Goal: Transaction & Acquisition: Purchase product/service

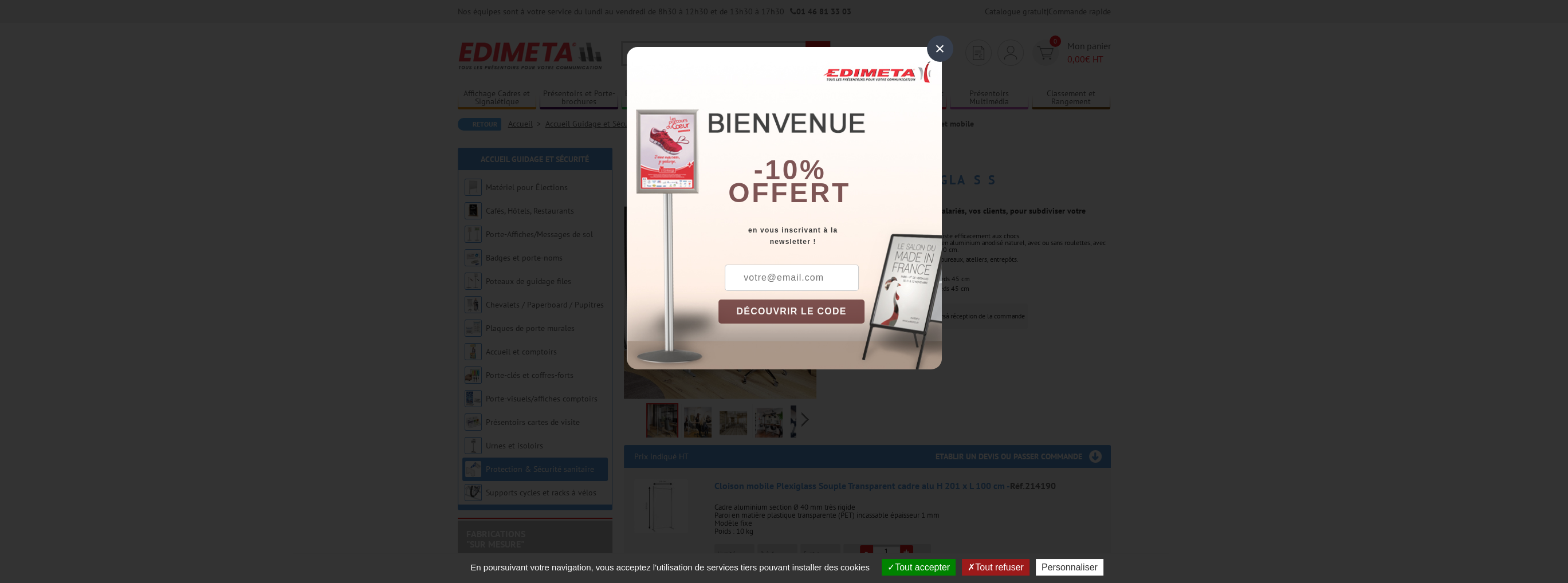
click at [940, 44] on div "×" at bounding box center [940, 49] width 26 height 26
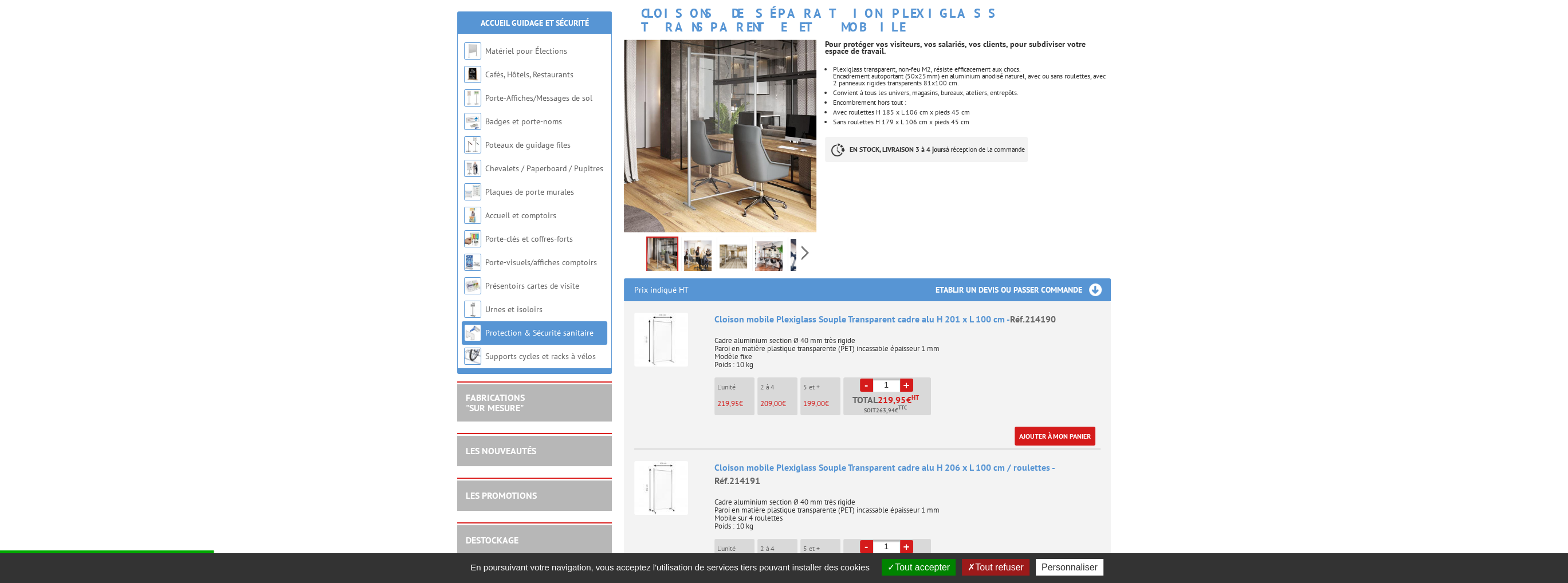
scroll to position [180, 0]
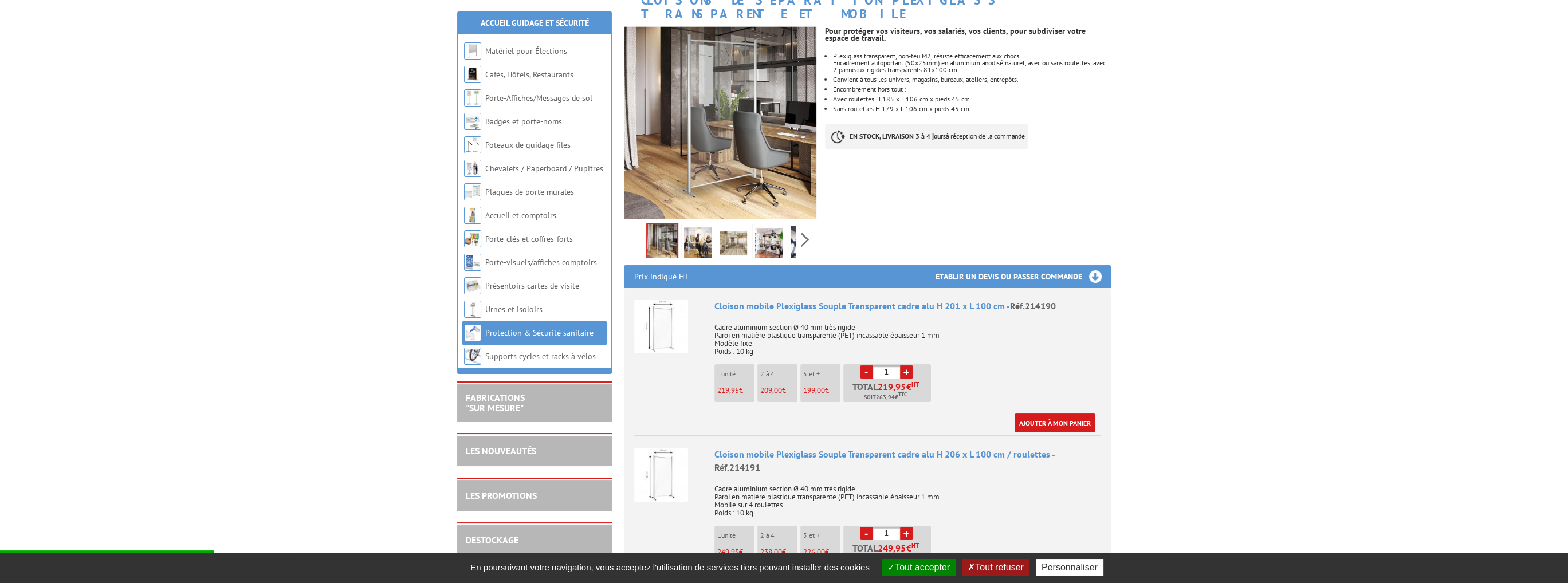
click at [654, 312] on img at bounding box center [660, 326] width 54 height 54
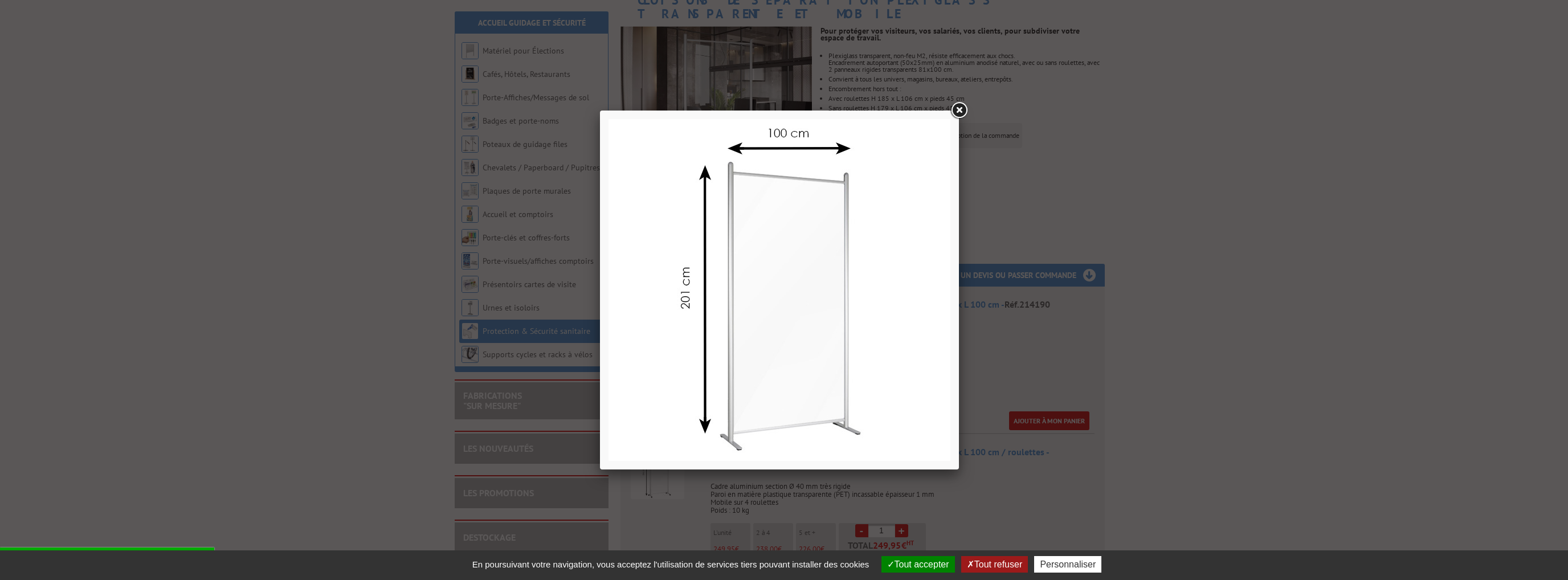
click at [960, 109] on link at bounding box center [958, 111] width 21 height 21
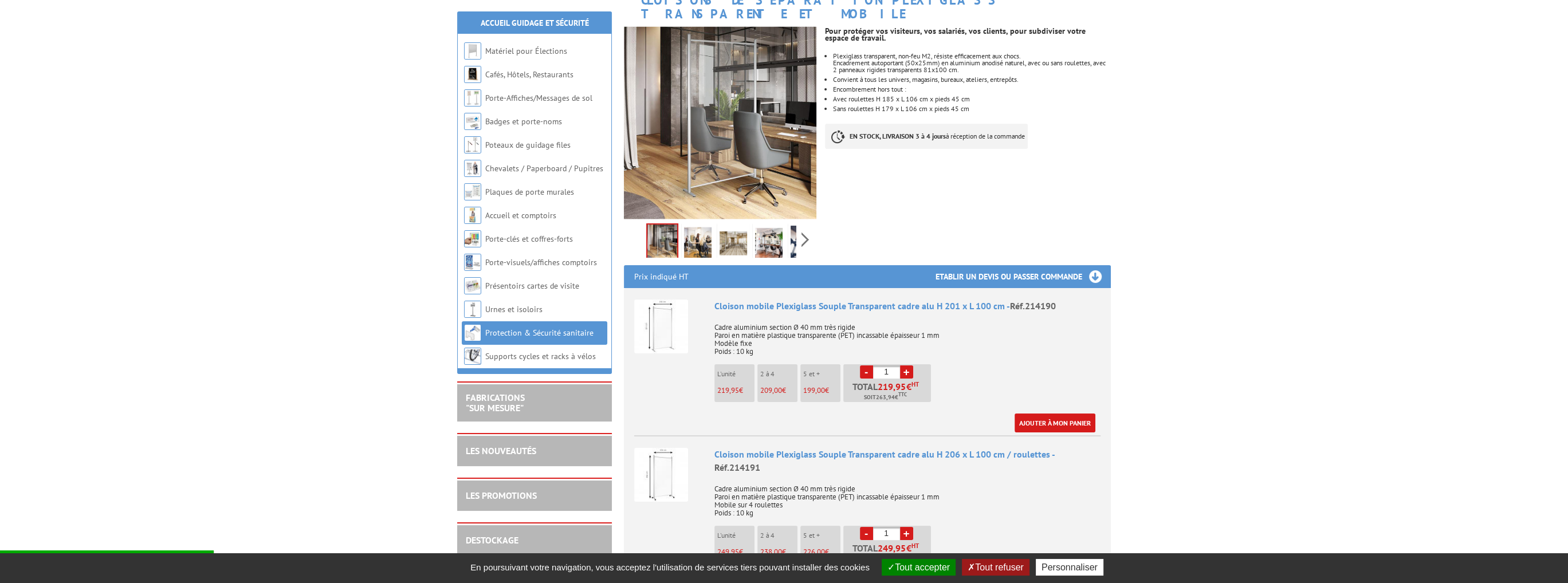
click at [818, 386] on span "199,00" at bounding box center [814, 390] width 22 height 10
click at [811, 386] on span "199,00" at bounding box center [814, 390] width 22 height 10
click at [768, 386] on span "209,00" at bounding box center [771, 390] width 22 height 10
click at [723, 386] on span "219,95" at bounding box center [728, 390] width 22 height 10
click at [904, 365] on link "+" at bounding box center [906, 372] width 13 height 13
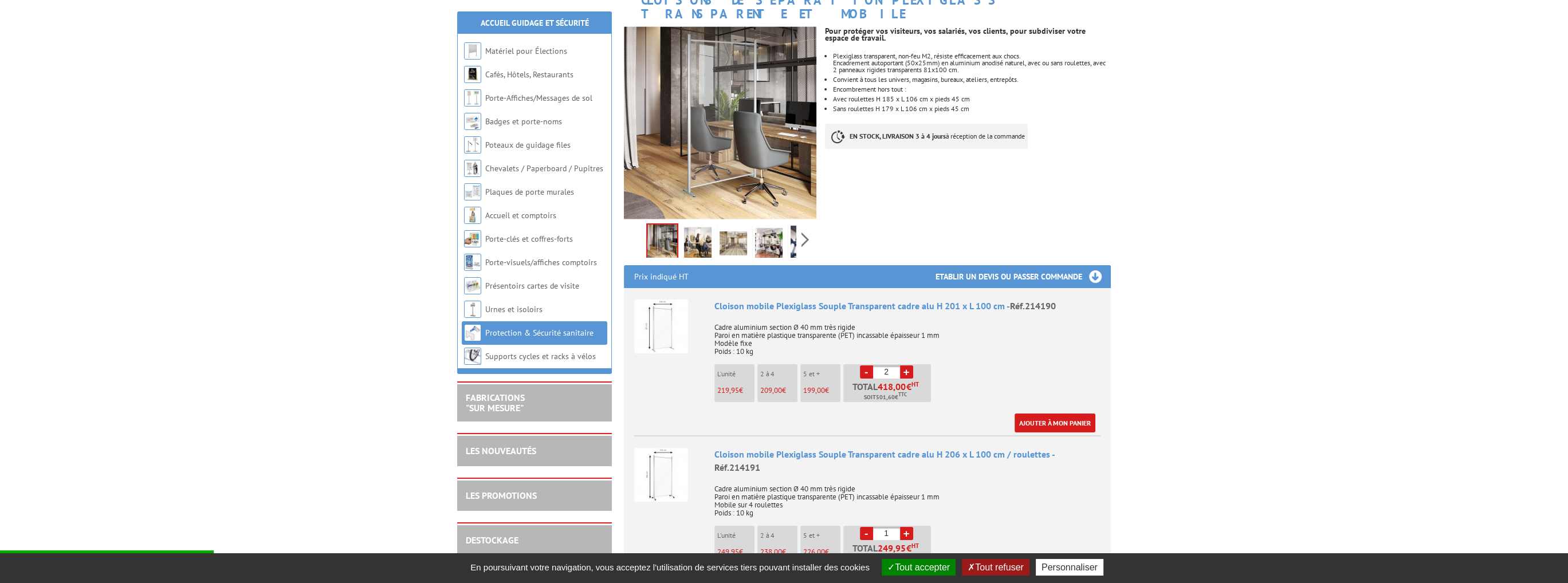
click at [865, 365] on link "-" at bounding box center [866, 372] width 13 height 13
type input "1"
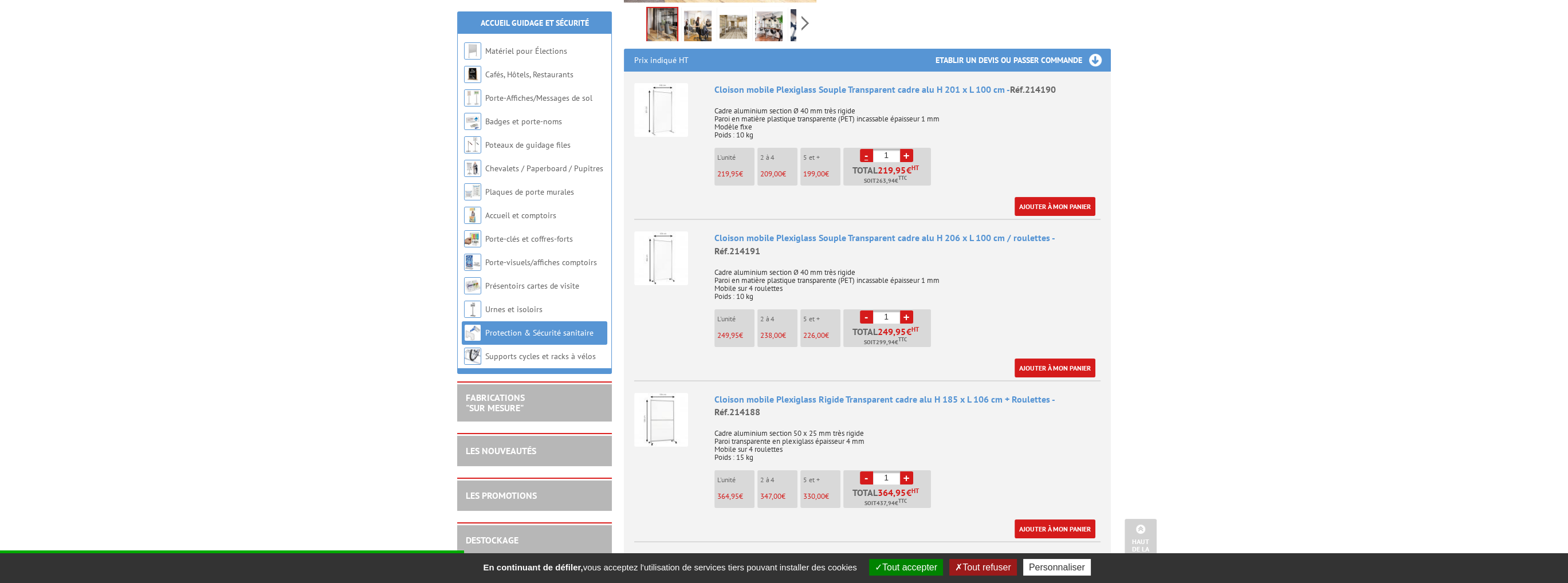
scroll to position [417, 0]
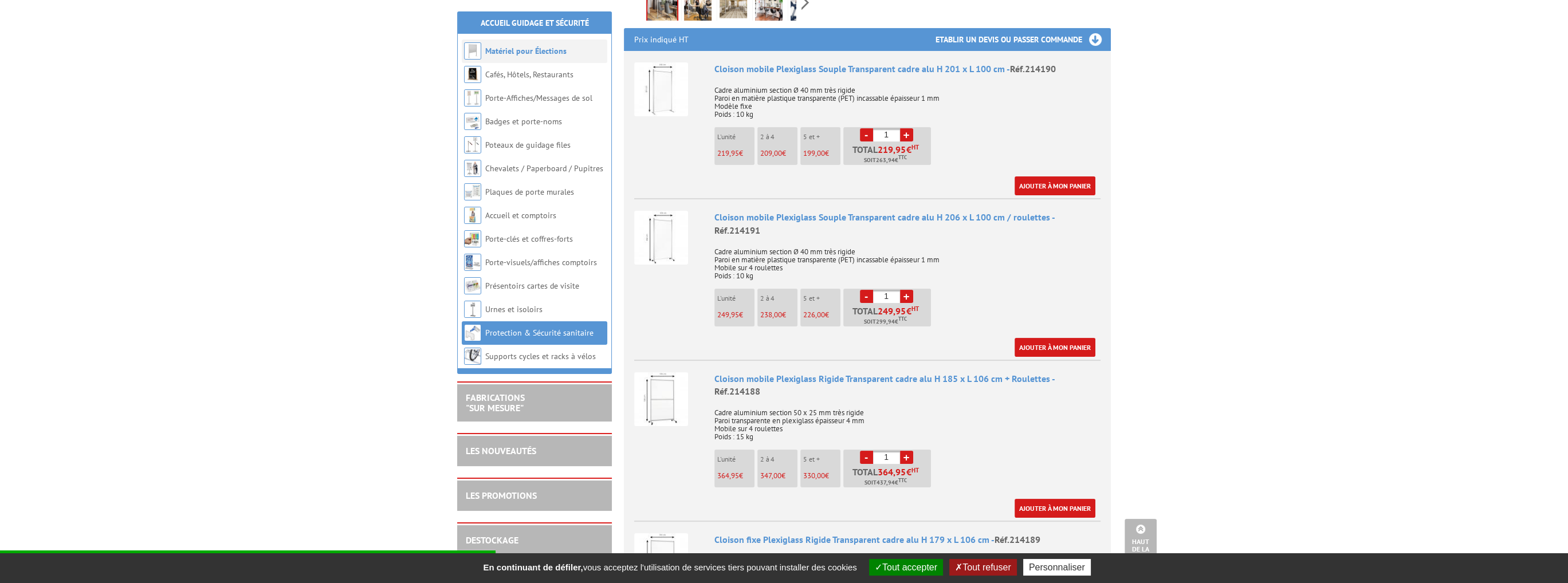
click at [534, 58] on li "Matériel pour Élections" at bounding box center [534, 51] width 145 height 23
click at [518, 49] on link "Matériel pour Élections" at bounding box center [526, 51] width 82 height 10
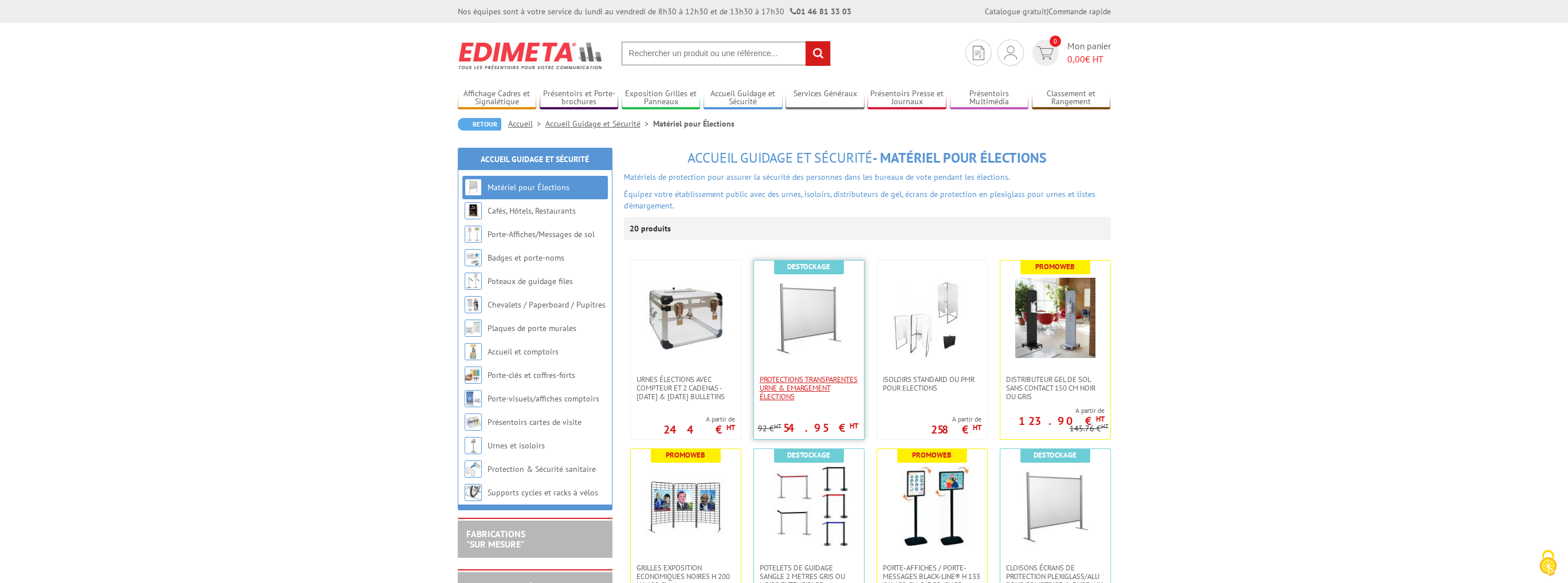
click at [800, 396] on span "Protections Transparentes Urne & Emargement élections" at bounding box center [809, 387] width 99 height 26
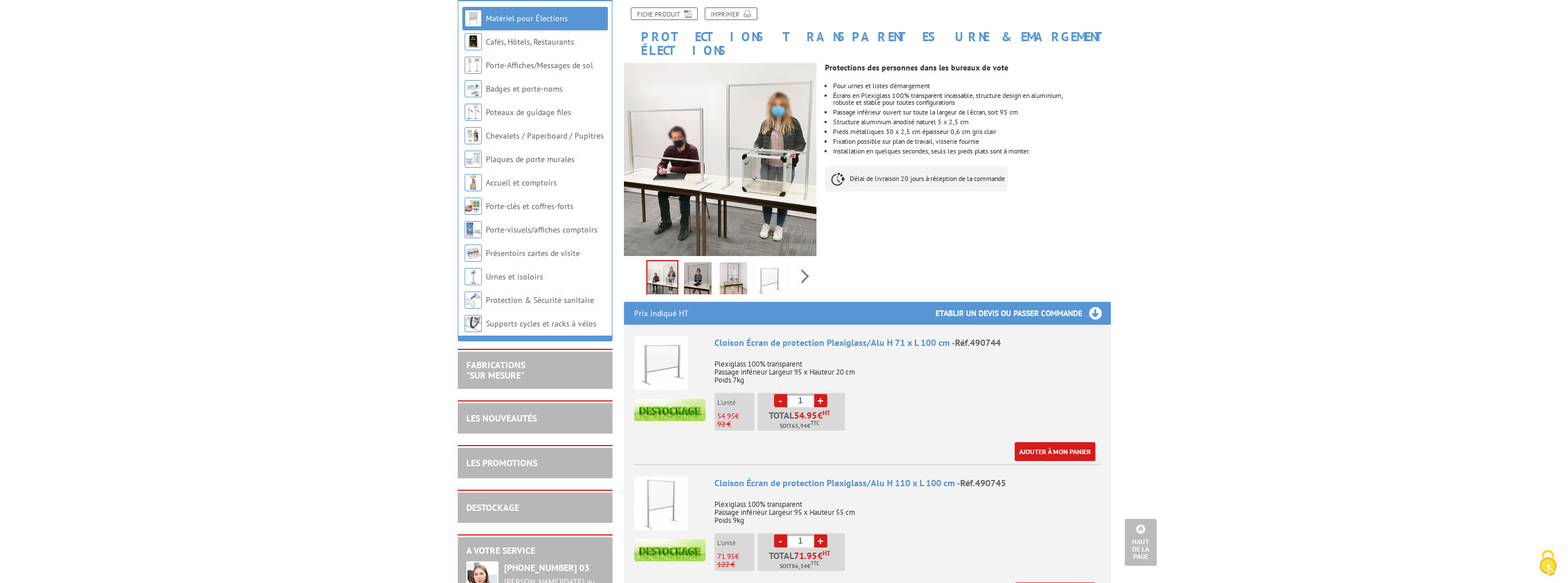
scroll to position [167, 0]
